Goal: Complete application form: Complete application form

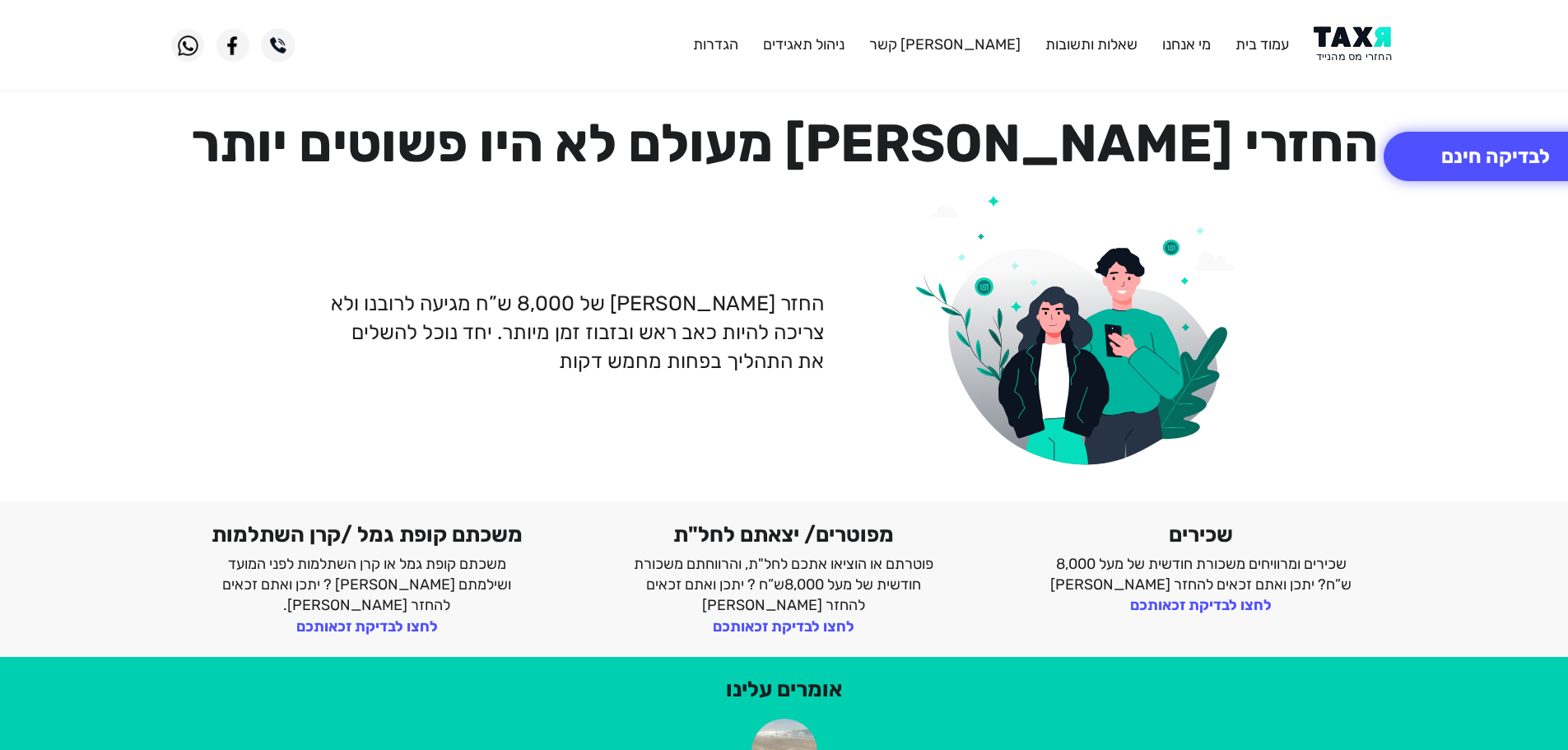
click at [1384, 39] on img at bounding box center [1355, 45] width 84 height 37
click at [1350, 51] on img at bounding box center [1355, 45] width 84 height 37
click at [1348, 29] on img at bounding box center [1355, 45] width 84 height 37
click at [1338, 47] on img at bounding box center [1355, 45] width 84 height 37
click at [1473, 150] on button "לבדיקה חינם" at bounding box center [1496, 156] width 224 height 50
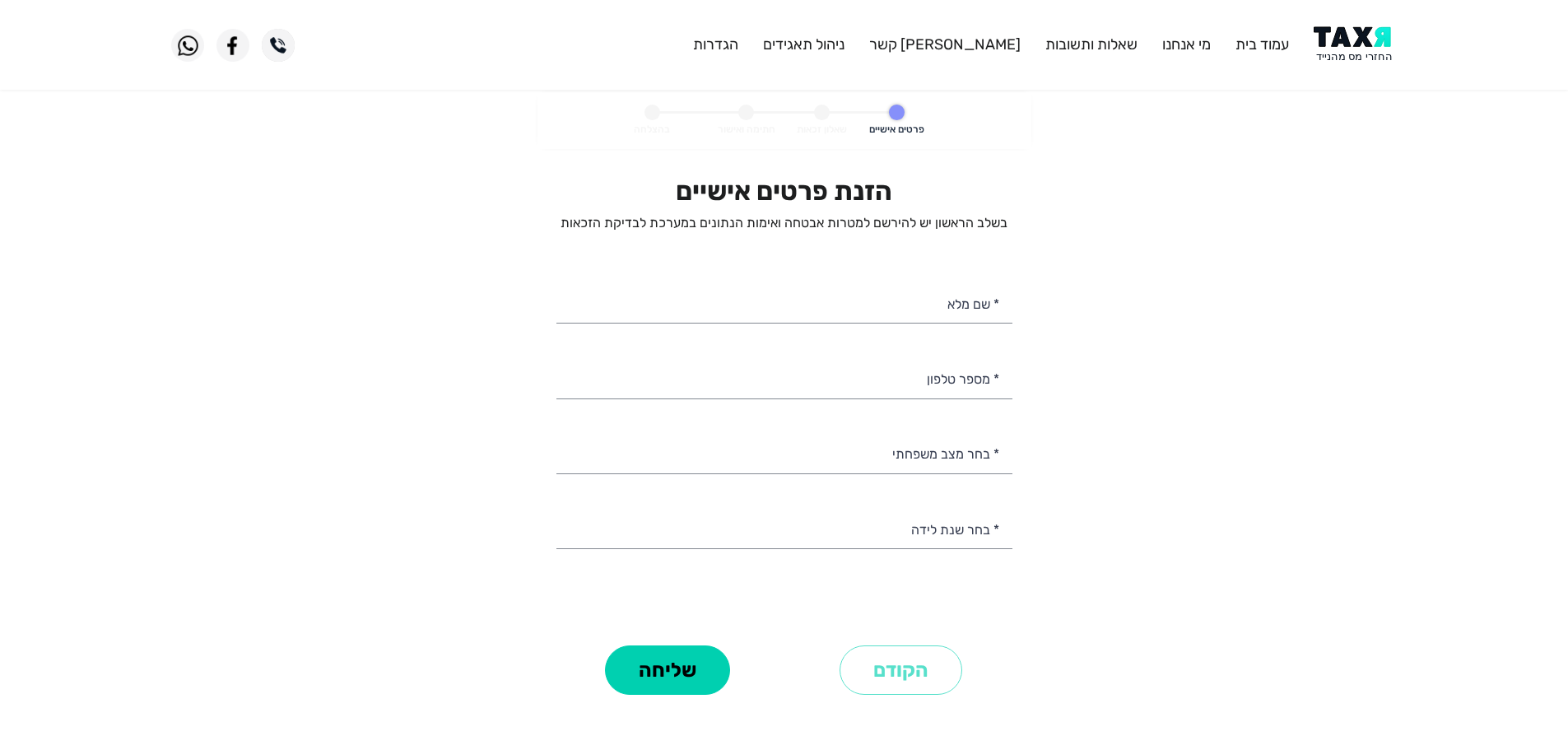
select select
click at [887, 379] on input "* מספר טלפון" at bounding box center [784, 377] width 456 height 42
click at [911, 372] on input "* מספר טלפון" at bounding box center [784, 377] width 456 height 42
click at [1343, 33] on img at bounding box center [1355, 45] width 84 height 37
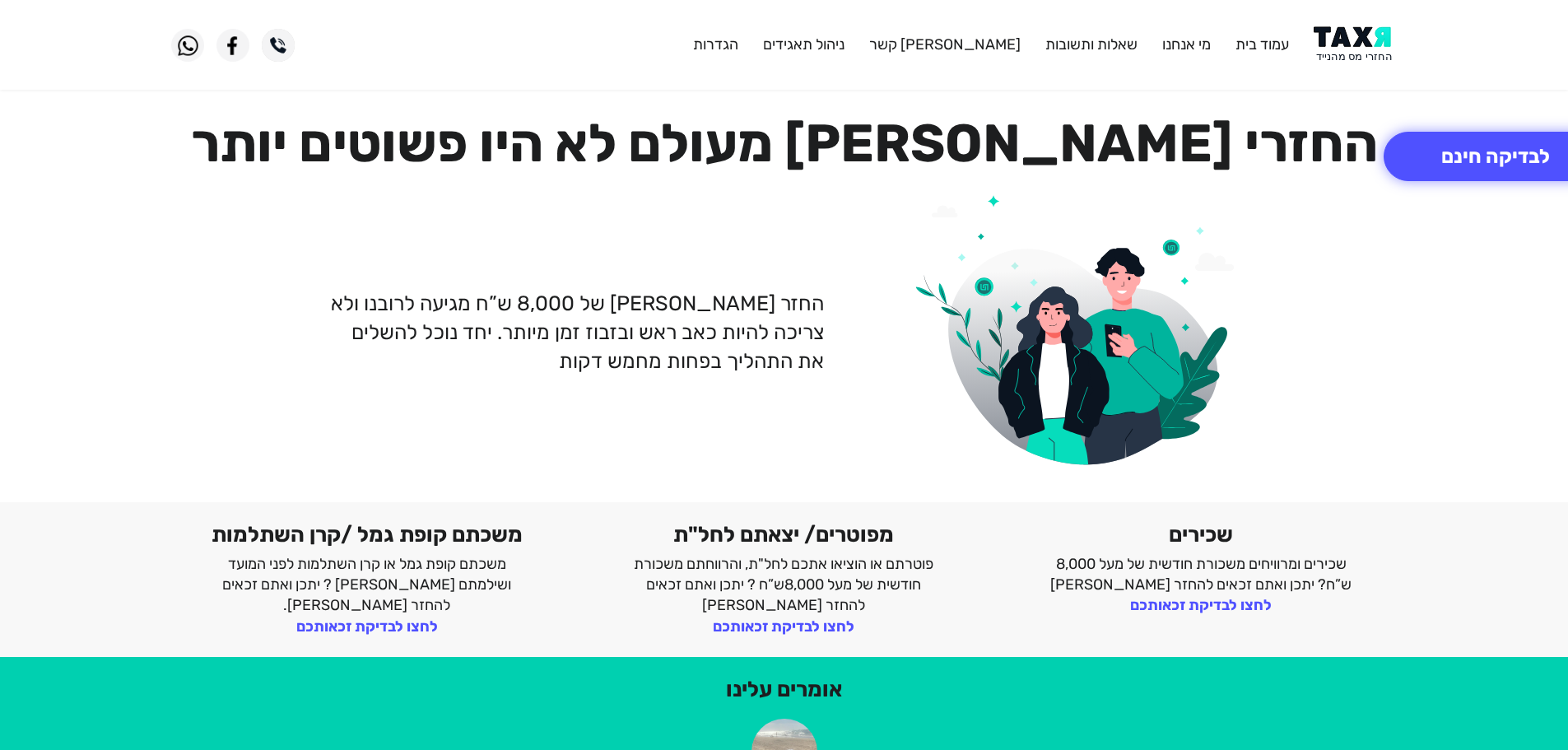
click at [1365, 33] on img at bounding box center [1355, 45] width 84 height 37
click at [1493, 151] on button "לבדיקה חינם" at bounding box center [1496, 156] width 224 height 50
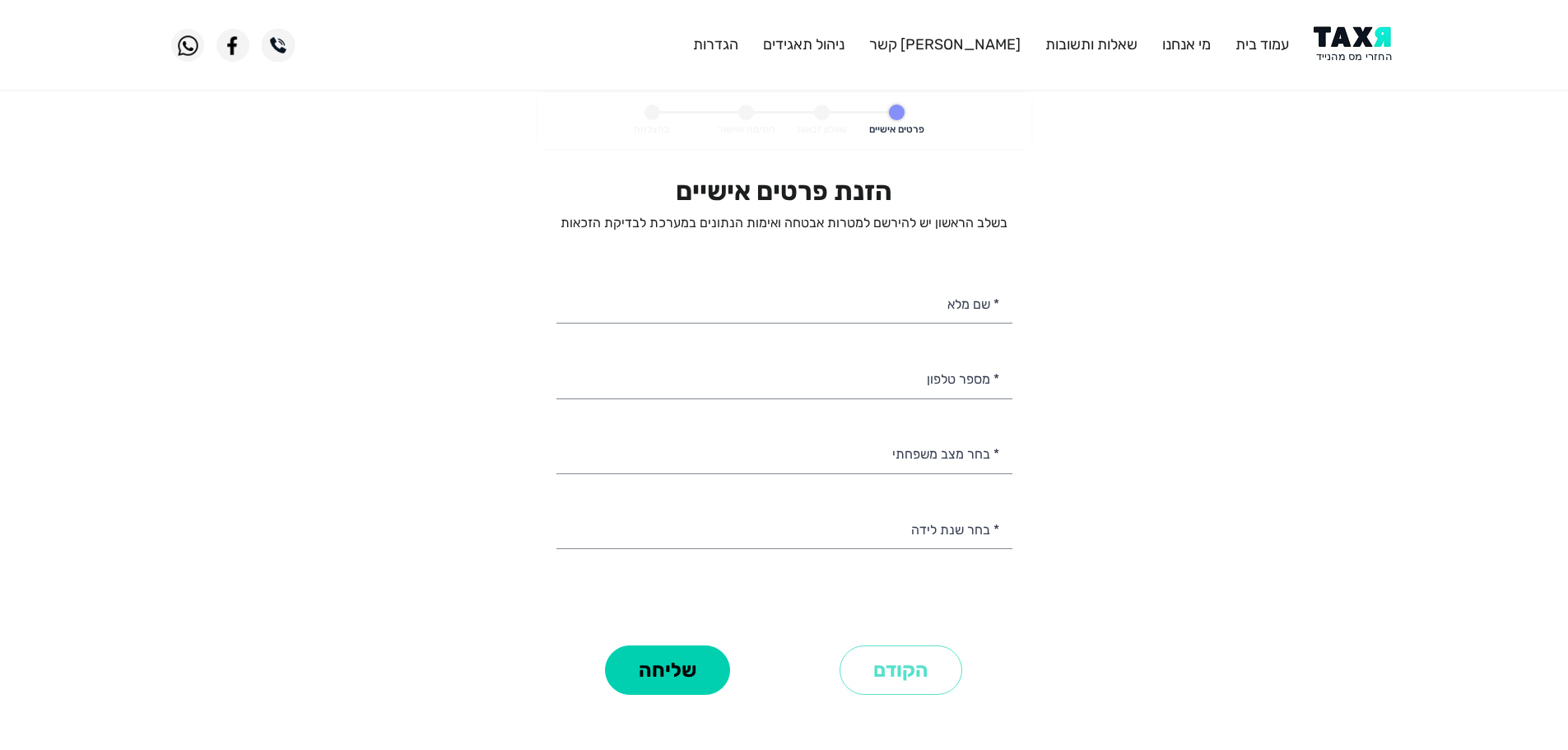
select select
click at [937, 384] on input "* מספר טלפון" at bounding box center [784, 377] width 456 height 42
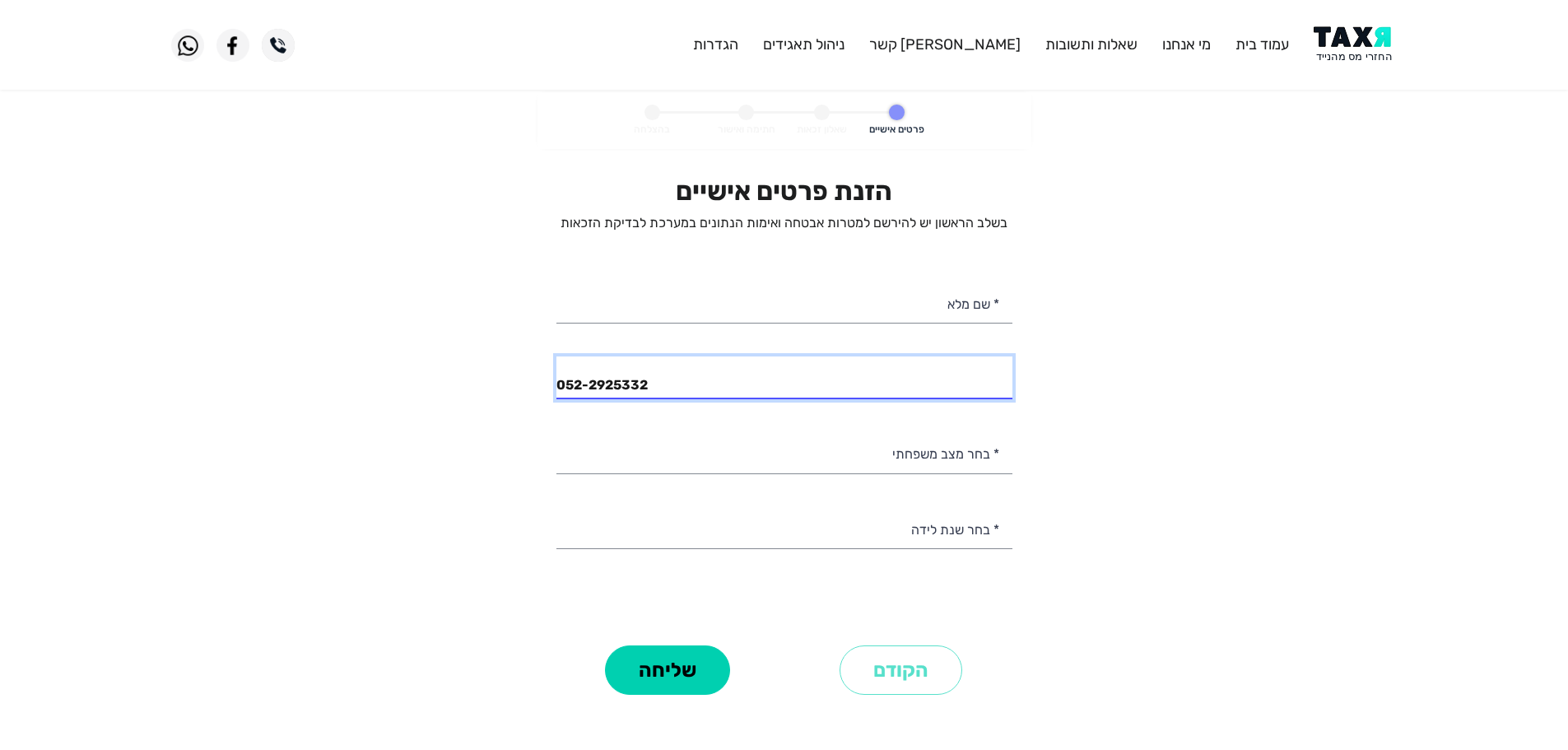
type input "052-2925332"
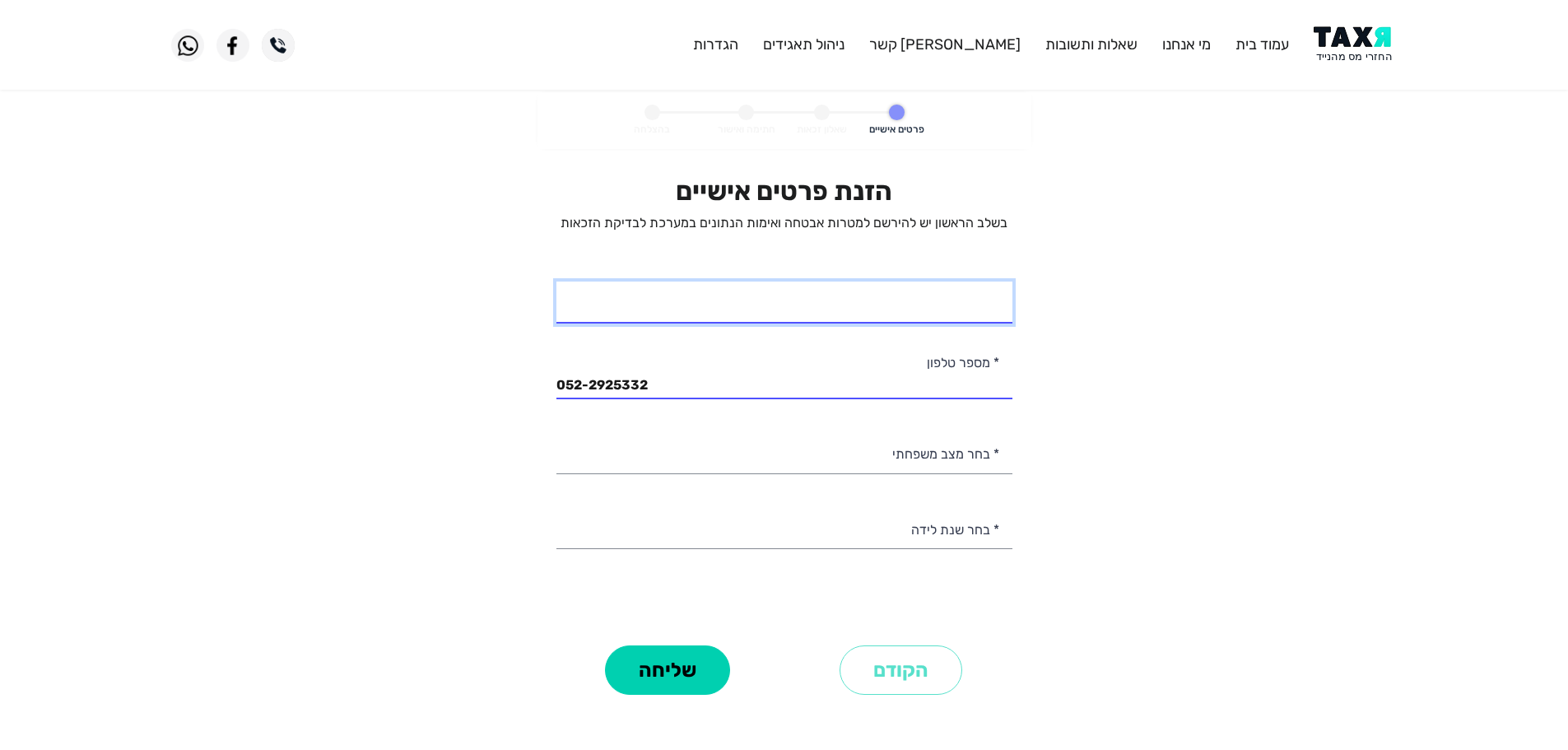
click at [831, 299] on input "* שם מלא" at bounding box center [784, 303] width 456 height 42
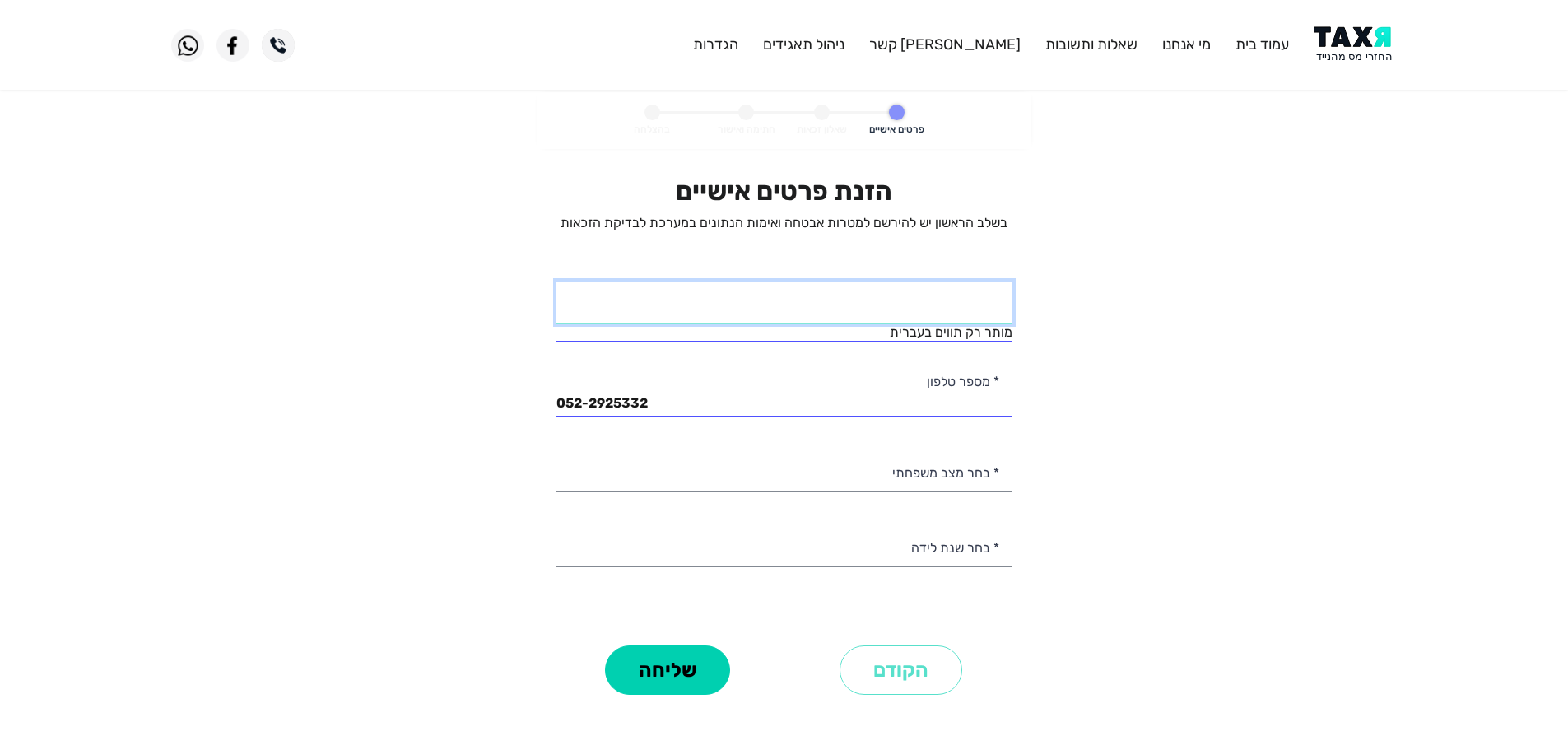
click at [935, 312] on input "* שם מלא" at bounding box center [784, 303] width 456 height 42
type input "[PERSON_NAME]"
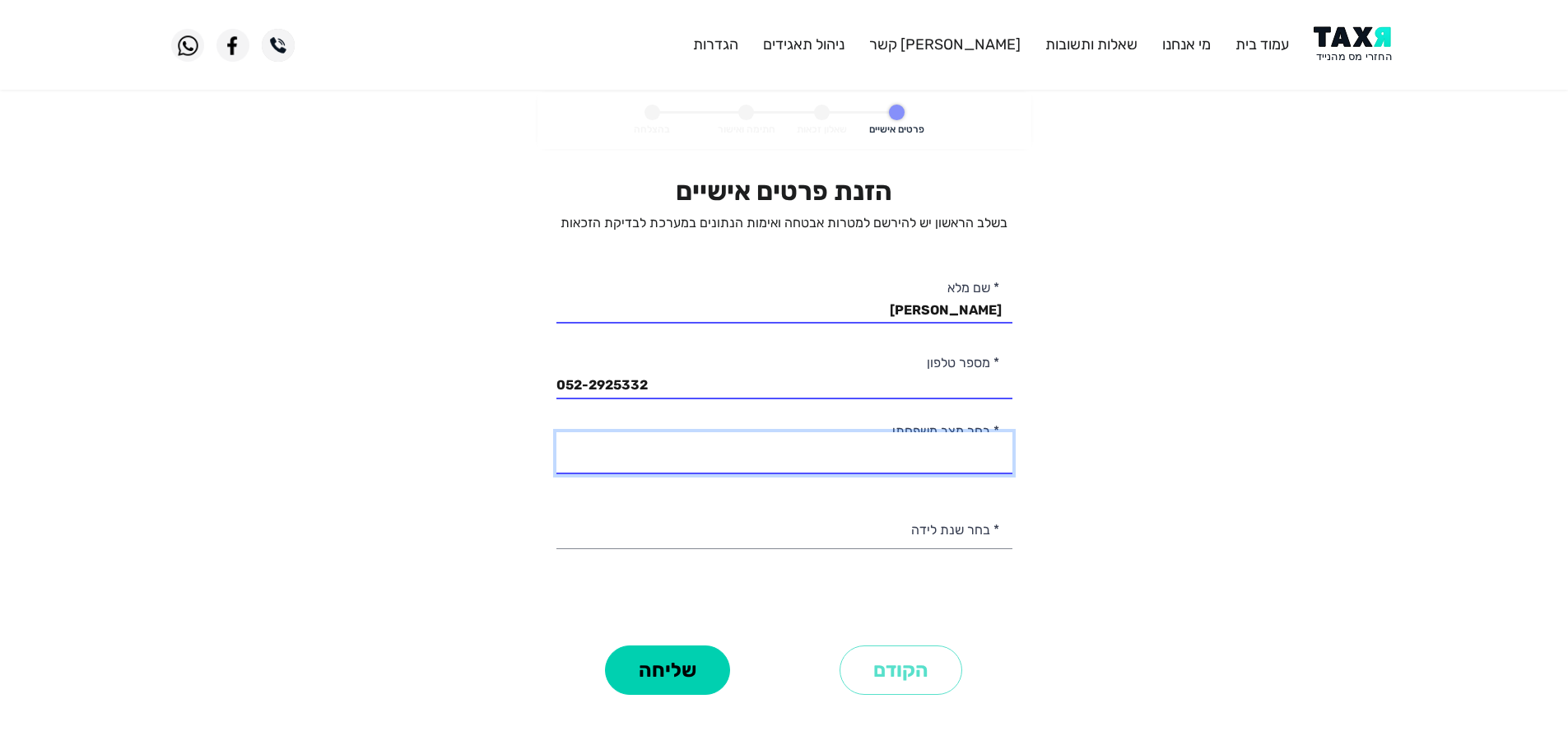
click at [957, 473] on div "רווק/ה נשוי/[PERSON_NAME]/ה אלמן/נה * בחר מצב משפחתי" at bounding box center [784, 453] width 456 height 42
select select "3: Divorced"
click at [556, 432] on select "רווק/ה נשוי/[PERSON_NAME]/ה אלמן/נה" at bounding box center [784, 453] width 456 height 42
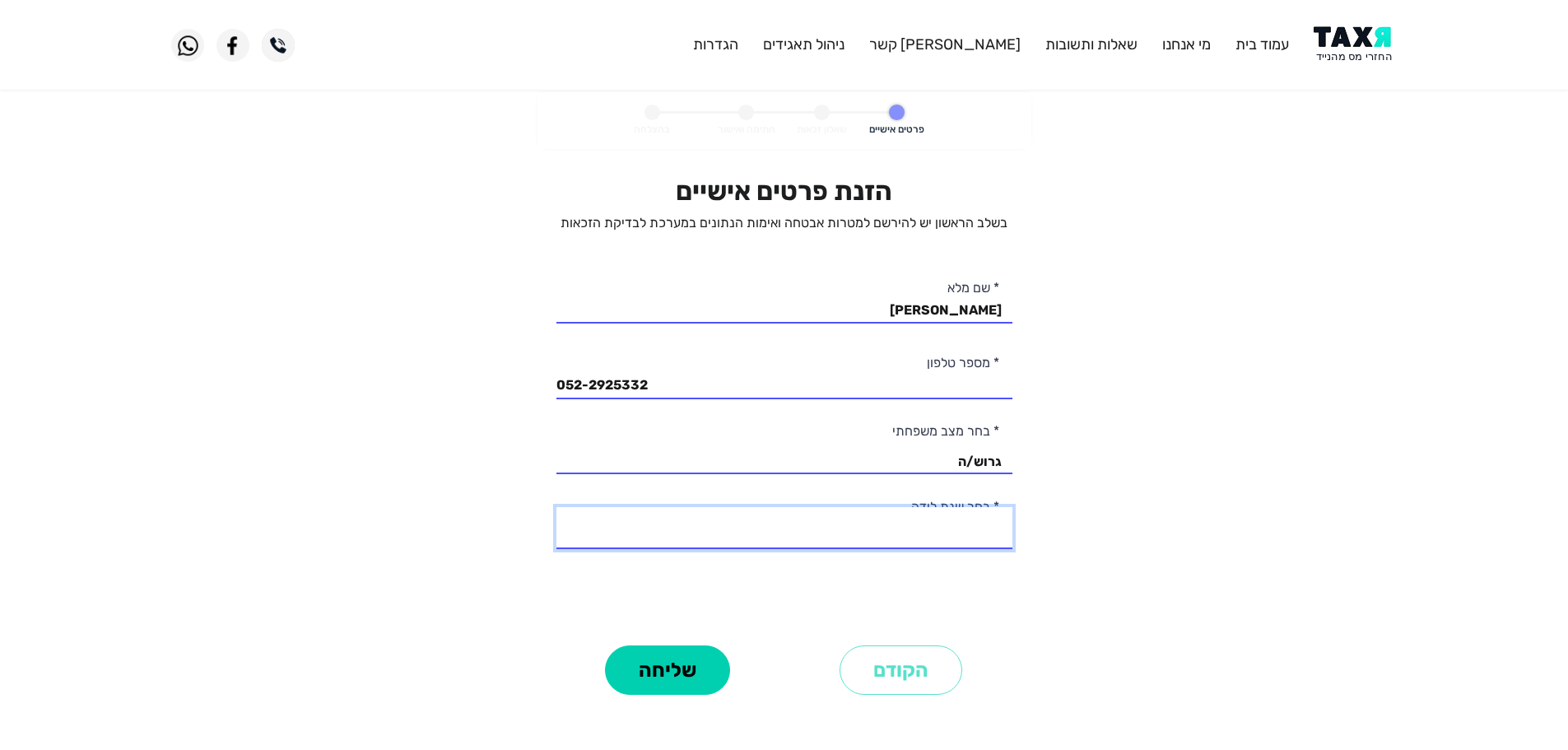
click at [978, 538] on select "2003 2002 2001 2000 1999 1998 1997 1996 1995 1994 1993 1992 1991 1990 1989 1988…" at bounding box center [784, 528] width 456 height 42
select select "31: 1973"
click at [556, 507] on select "2003 2002 2001 2000 1999 1998 1997 1996 1995 1994 1993 1992 1991 1990 1989 1988…" at bounding box center [784, 528] width 456 height 42
click at [681, 681] on button "שליחה" at bounding box center [667, 670] width 125 height 50
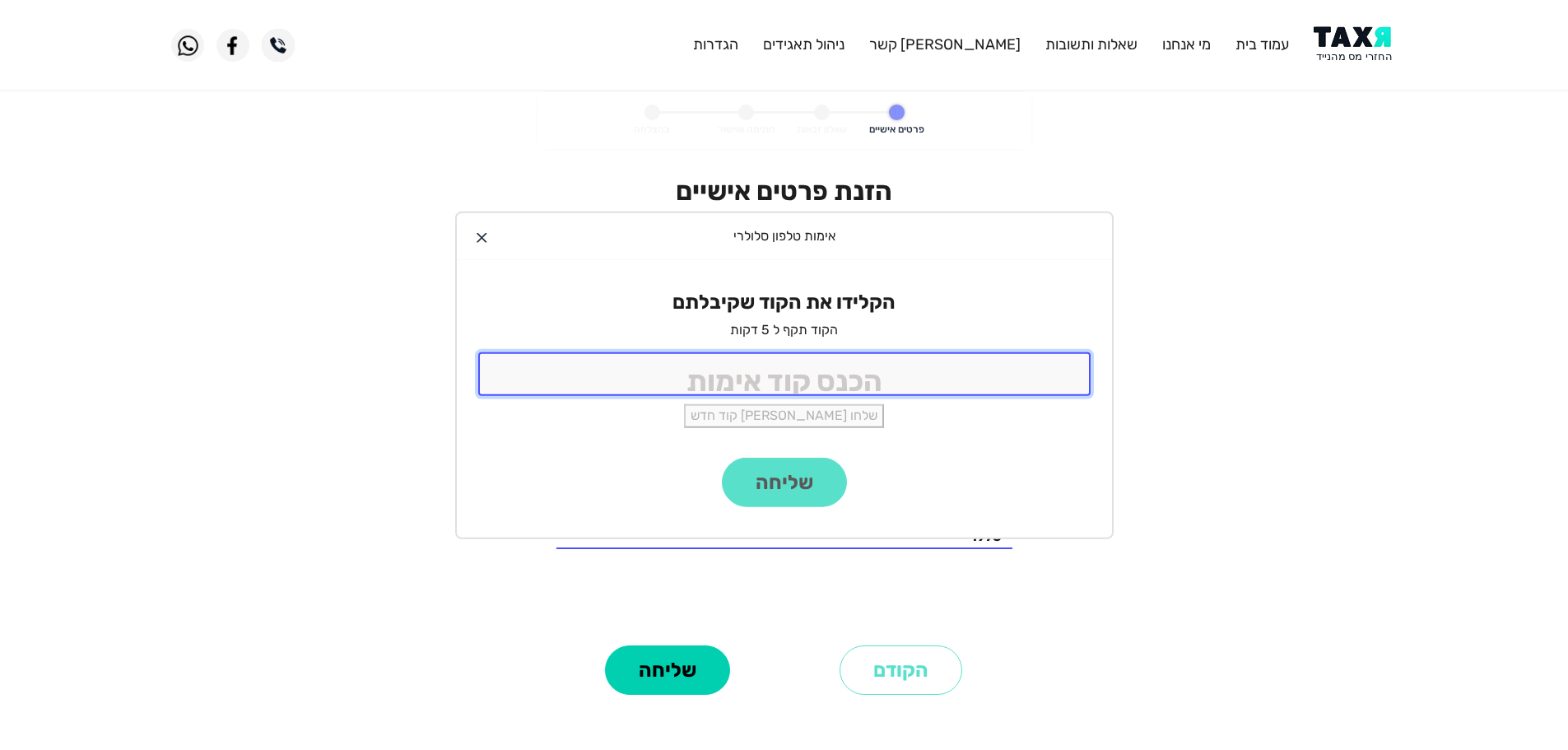
click at [961, 381] on input "tel" at bounding box center [784, 375] width 612 height 44
type input "9988"
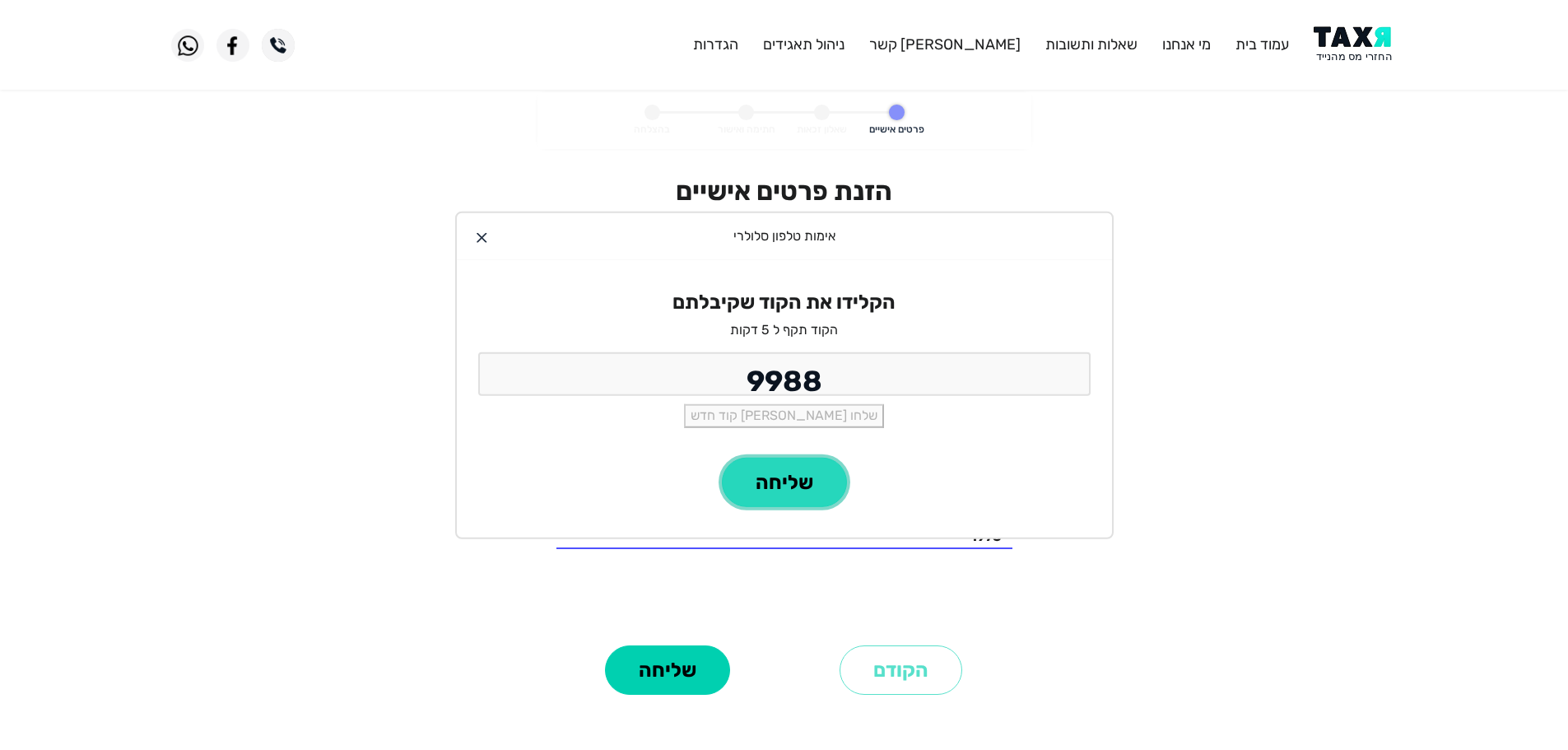
click at [816, 493] on button "שליחה" at bounding box center [784, 483] width 125 height 50
